Goal: Information Seeking & Learning: Obtain resource

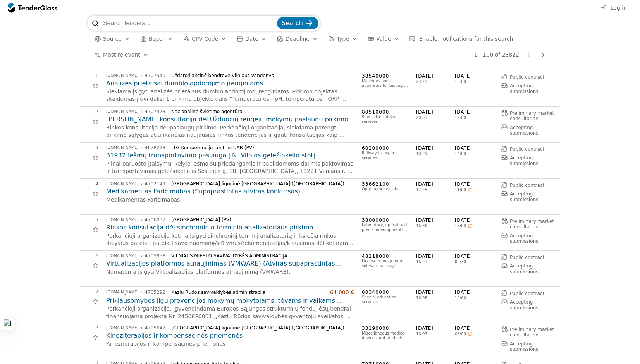
click at [175, 27] on input "search" at bounding box center [189, 24] width 172 height 16
type input "baldai"
click at [289, 22] on span "Search" at bounding box center [292, 22] width 21 height 7
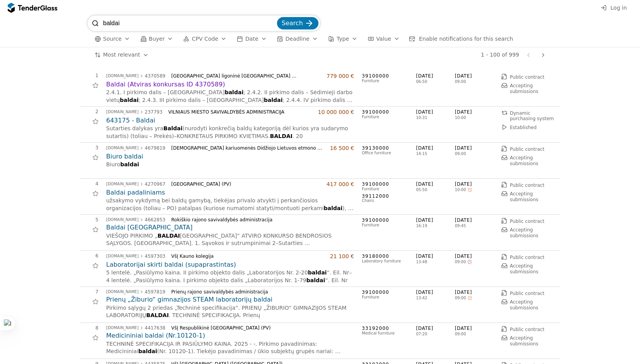
drag, startPoint x: 128, startPoint y: 25, endPoint x: 98, endPoint y: 24, distance: 30.3
click at [98, 24] on div "baldai Search" at bounding box center [204, 24] width 233 height 16
type input "vallikliai"
click at [277, 17] on button "Search" at bounding box center [297, 23] width 41 height 12
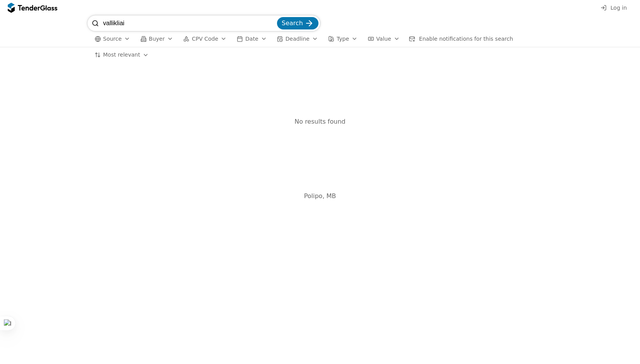
click at [111, 24] on input "vallikliai" at bounding box center [189, 24] width 172 height 16
type input "valikliai"
click at [277, 17] on button "Search" at bounding box center [297, 23] width 41 height 12
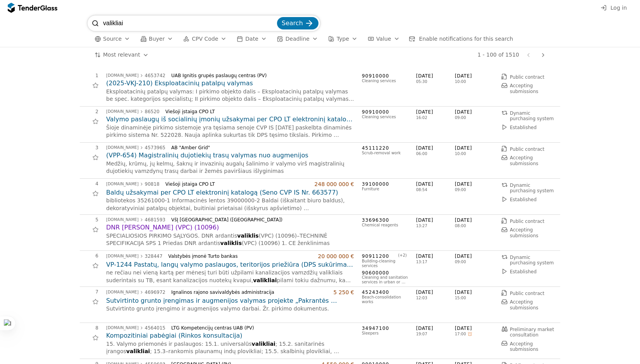
drag, startPoint x: 139, startPoint y: 26, endPoint x: 90, endPoint y: 19, distance: 49.3
click at [90, 19] on div "valikliai Search" at bounding box center [204, 24] width 233 height 16
type input "cheminės medžiagos"
click at [277, 17] on button "Search" at bounding box center [297, 23] width 41 height 12
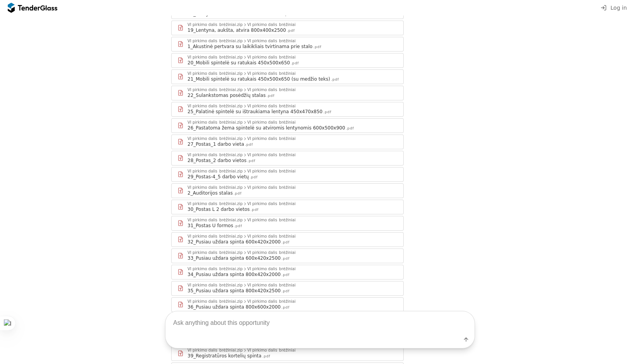
scroll to position [221, 0]
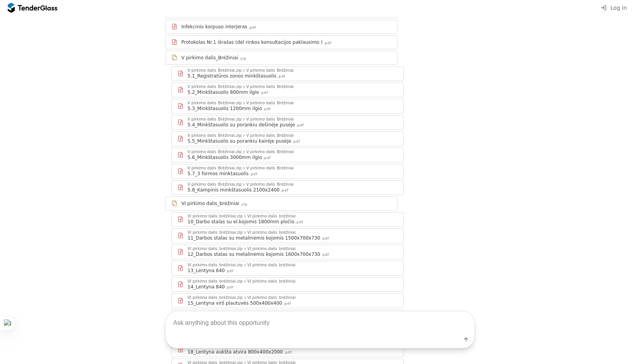
click at [247, 78] on div "5.1_Registratūros zonos minkštasuolis" at bounding box center [232, 76] width 89 height 6
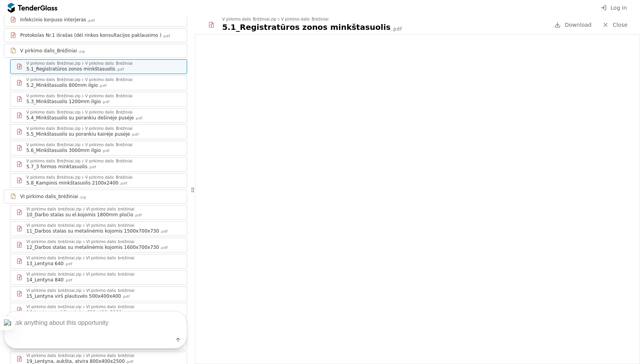
click at [115, 88] on div "5.2_Minkštasuolis 800mm ilgio .pdf" at bounding box center [103, 85] width 155 height 6
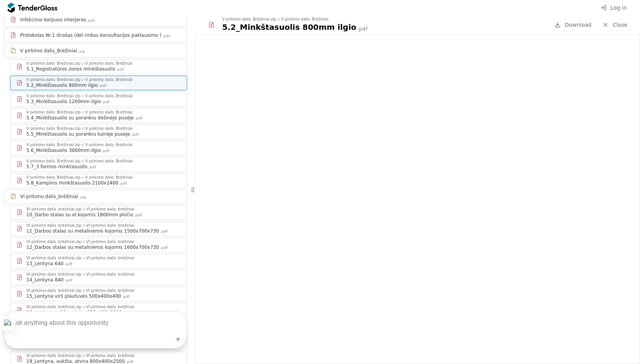
click at [109, 105] on div "5.3_Minkštasuolis 1200mm ilgio .pdf" at bounding box center [103, 101] width 155 height 6
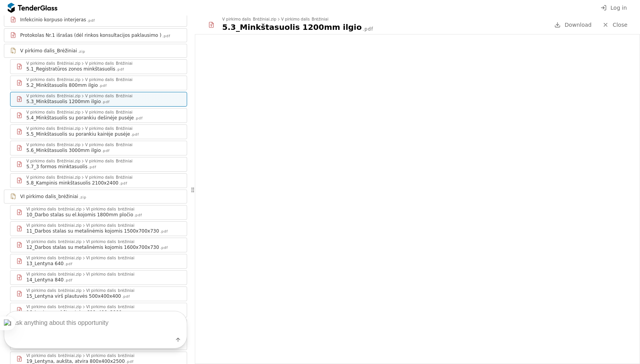
click at [105, 121] on div "5.4_Minkštasuolis su porankiu dešinėje pusėje" at bounding box center [79, 118] width 107 height 6
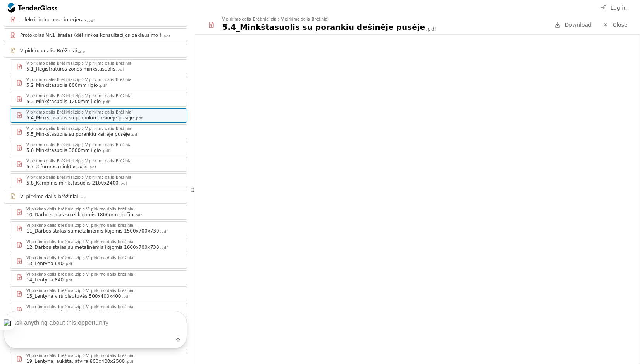
click at [101, 137] on div "5.5_Minkštasuolis su porankiu kairėje pusėje" at bounding box center [78, 134] width 104 height 6
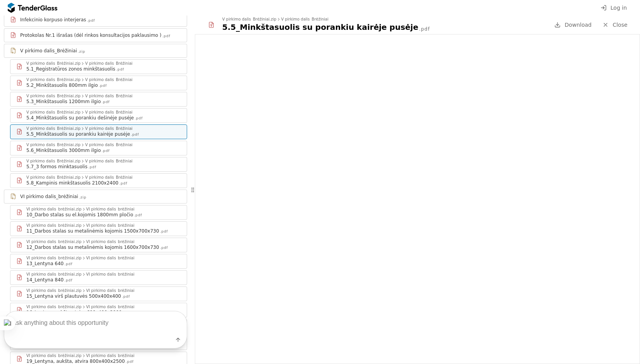
click at [104, 147] on div "V pirkimo dalis_Brėžiniai" at bounding box center [108, 145] width 47 height 4
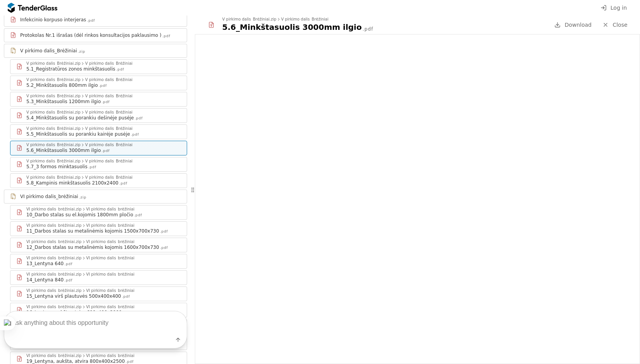
click at [105, 170] on div "5.7_3 formos minktasuolis .pdf" at bounding box center [103, 167] width 155 height 6
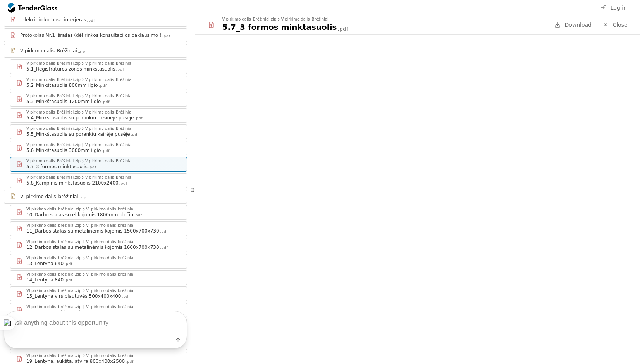
click at [100, 186] on div "5.8_Kampinis minkštasuolis 2100x2400" at bounding box center [72, 183] width 92 height 6
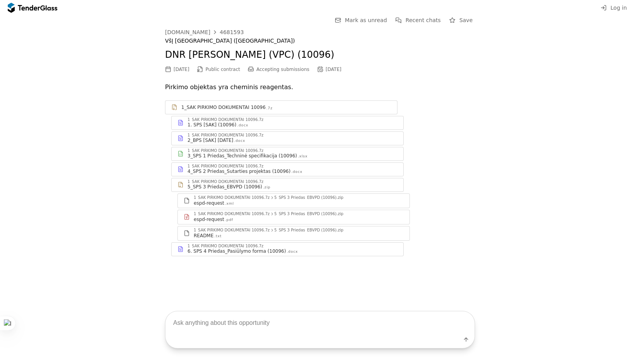
click at [244, 156] on div "3_SPS 1 Priedas_Techninė specifikacija (10096)" at bounding box center [243, 156] width 110 height 6
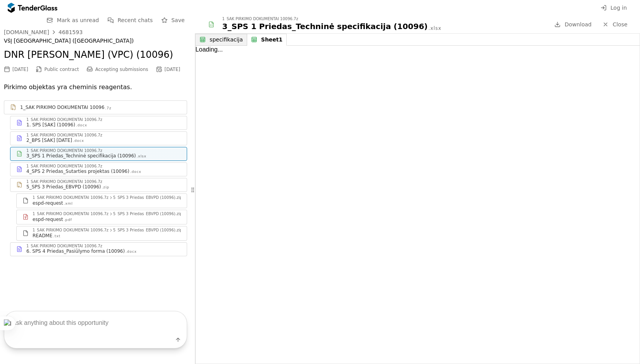
click at [265, 38] on div "Sheet1" at bounding box center [271, 39] width 21 height 7
click at [213, 42] on div "specifikacija" at bounding box center [229, 39] width 38 height 7
